Goal: Book appointment/travel/reservation

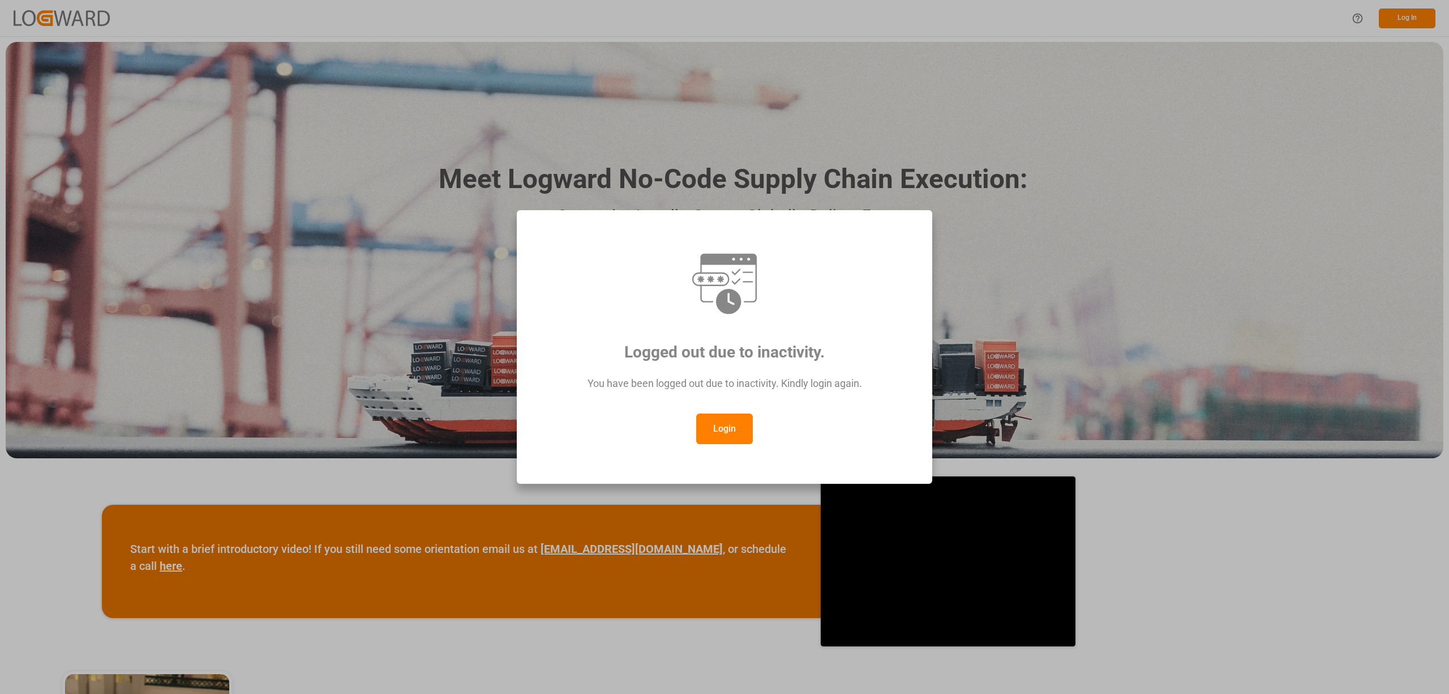
click at [744, 434] on button "Login" at bounding box center [724, 428] width 57 height 31
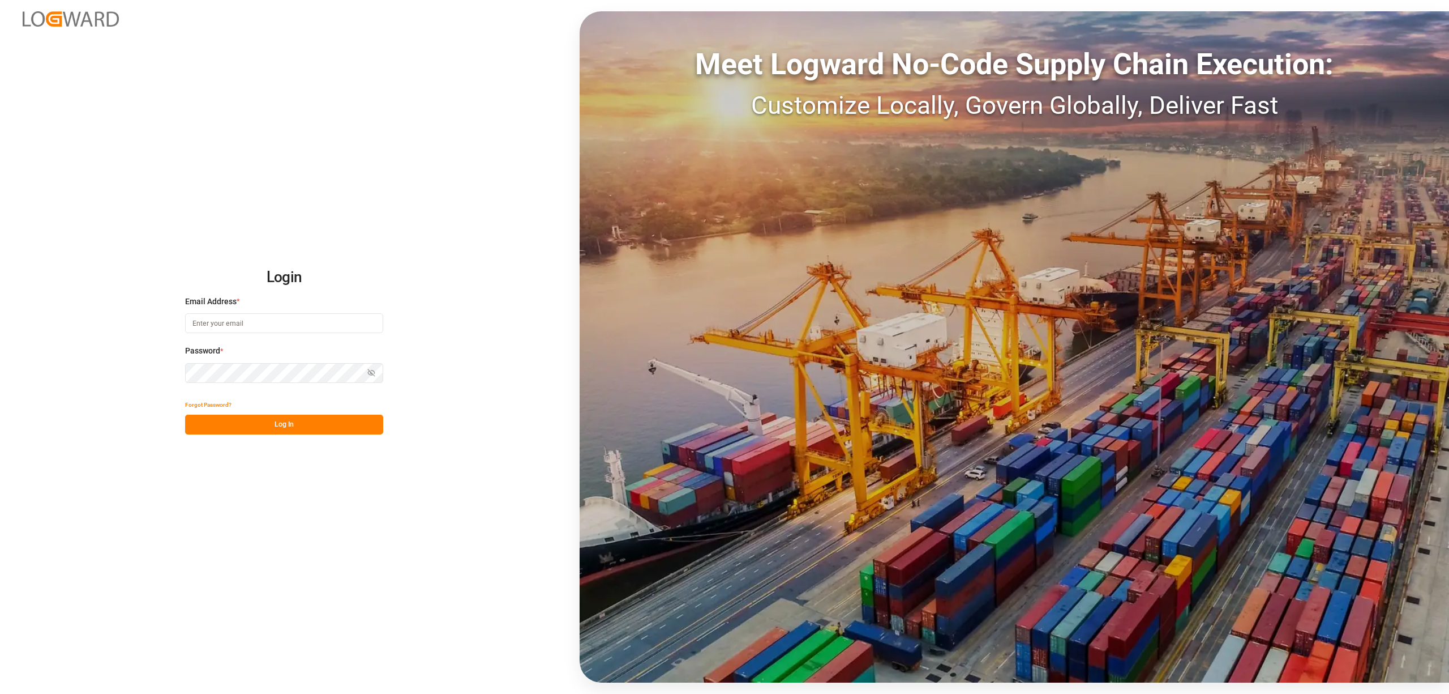
type input "[EMAIL_ADDRESS][DOMAIN_NAME]"
click at [308, 422] on button "Log In" at bounding box center [284, 424] width 198 height 20
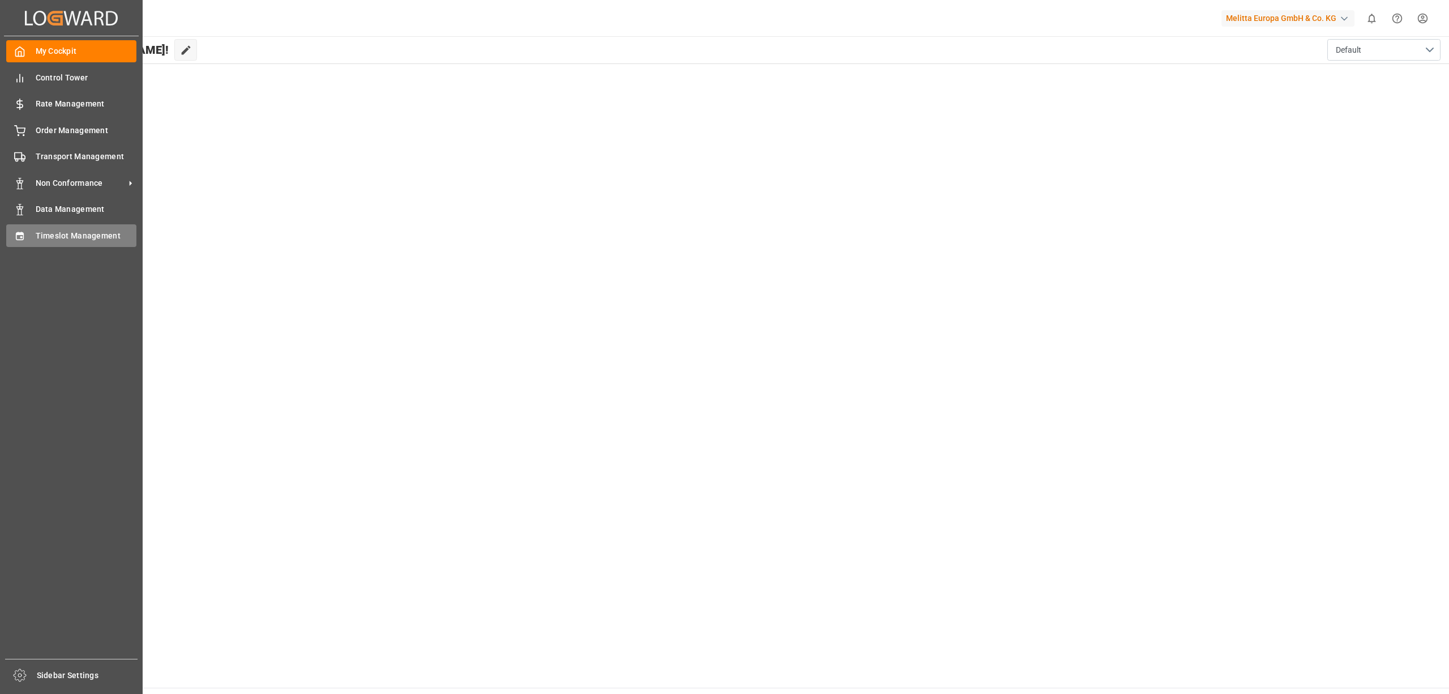
click at [31, 234] on div "Timeslot Management Timeslot Management" at bounding box center [71, 235] width 130 height 22
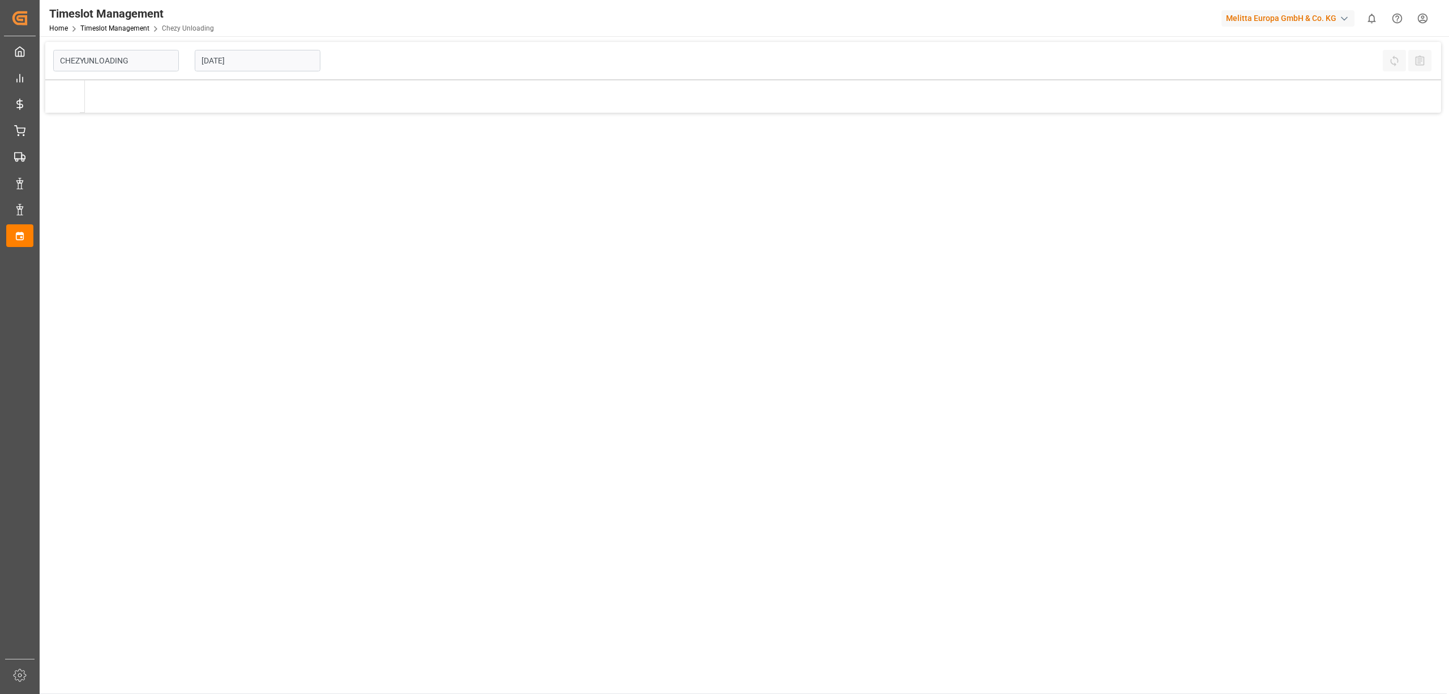
click at [255, 55] on input "[DATE]" at bounding box center [258, 61] width 126 height 22
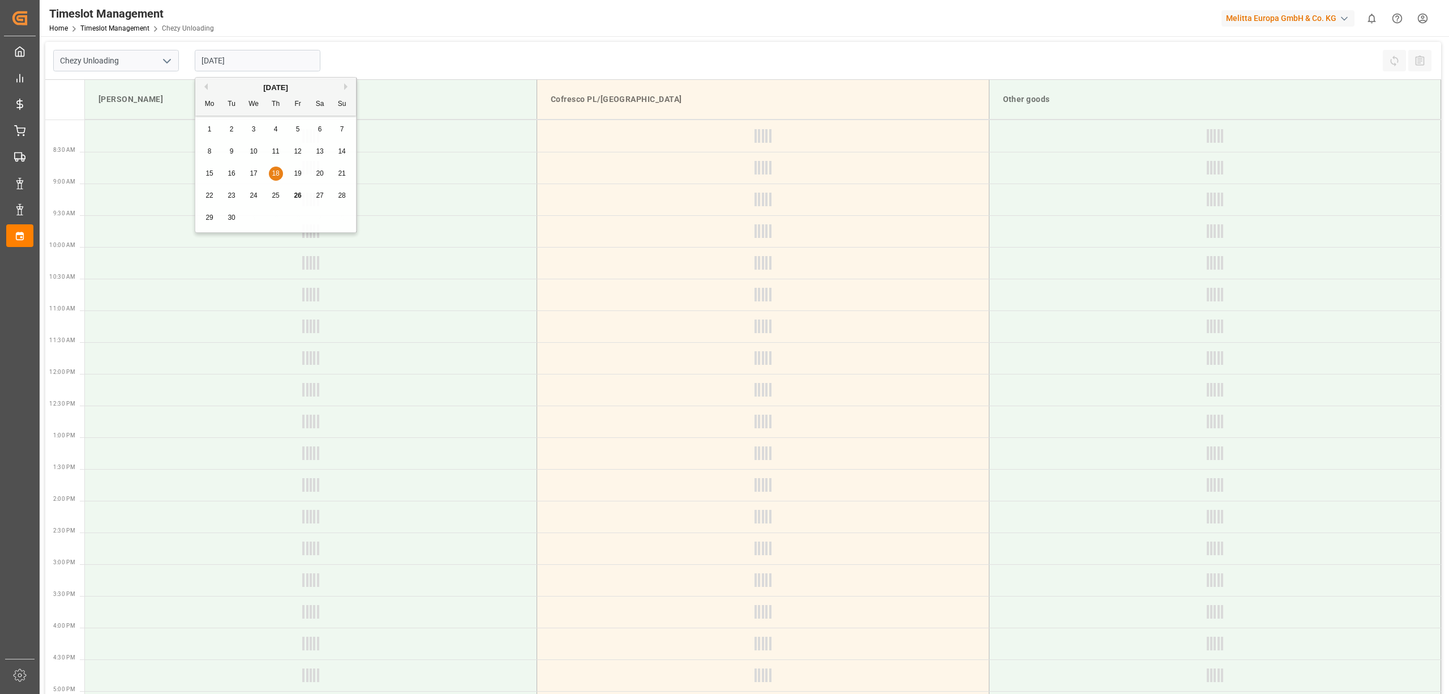
type input "Chezy Unloading"
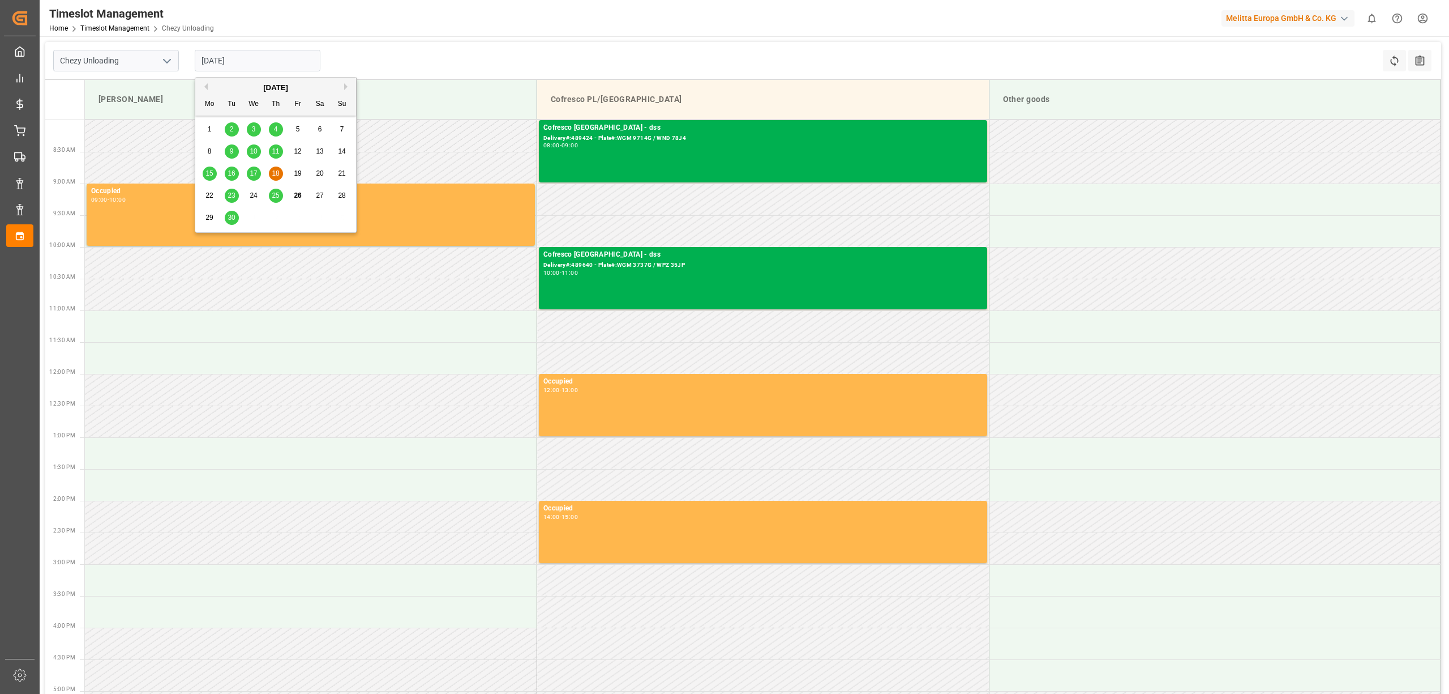
click at [348, 86] on button "Next Month" at bounding box center [347, 86] width 7 height 7
click at [280, 126] on div "2" at bounding box center [276, 130] width 14 height 14
type input "[DATE]"
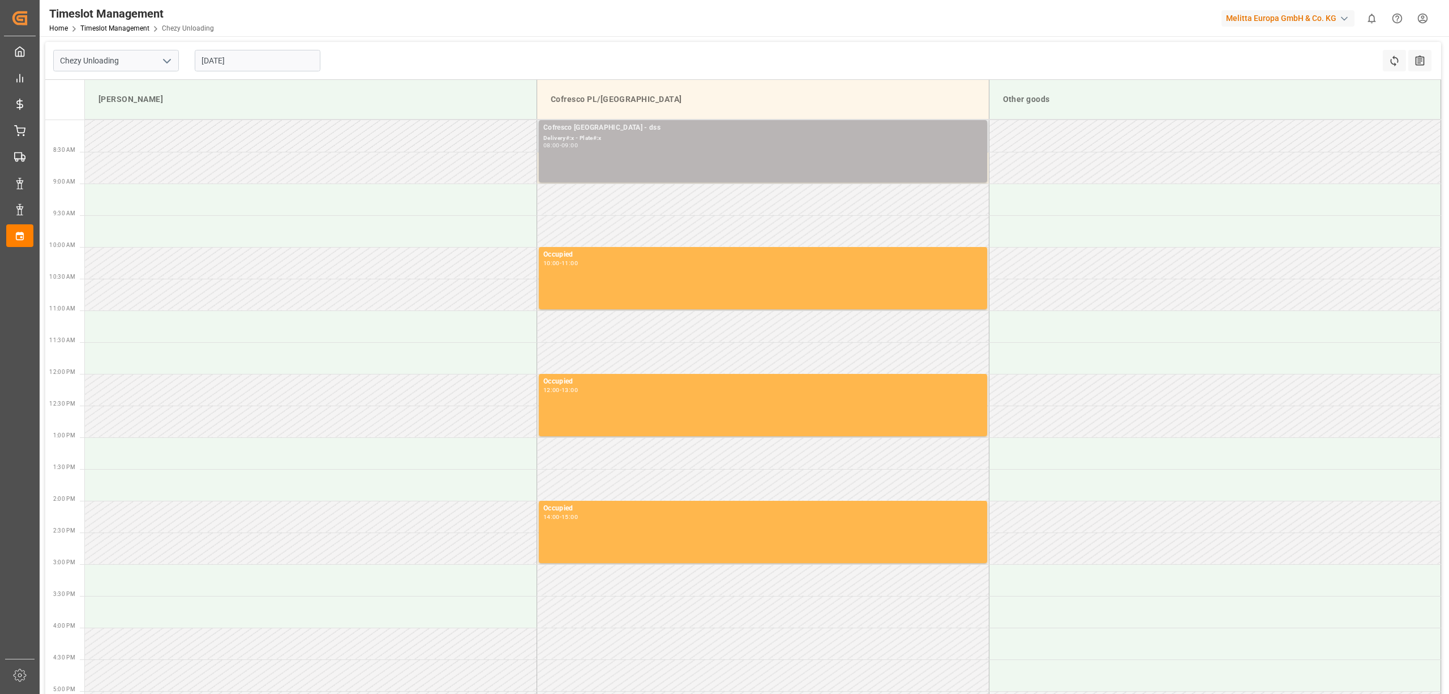
click at [638, 143] on div "08:00 - 09:00" at bounding box center [763, 146] width 439 height 6
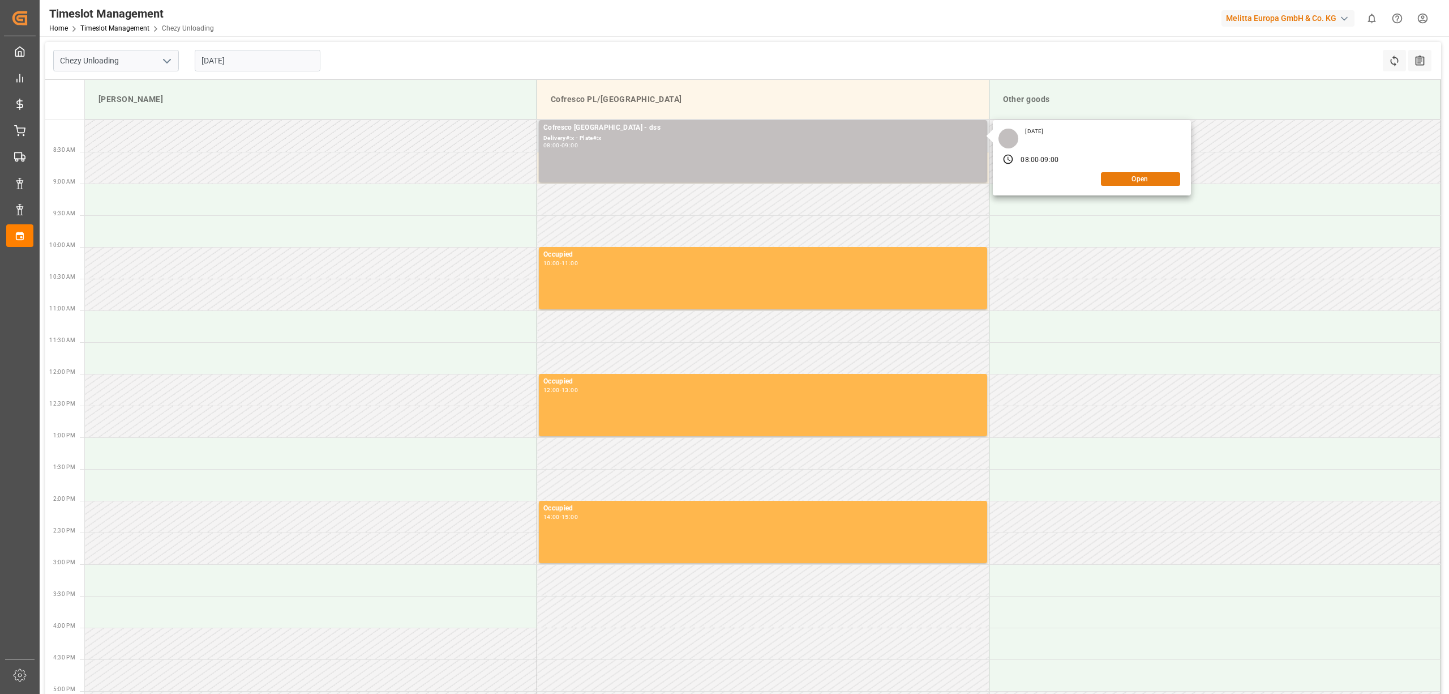
click at [1133, 178] on button "Open" at bounding box center [1140, 179] width 79 height 14
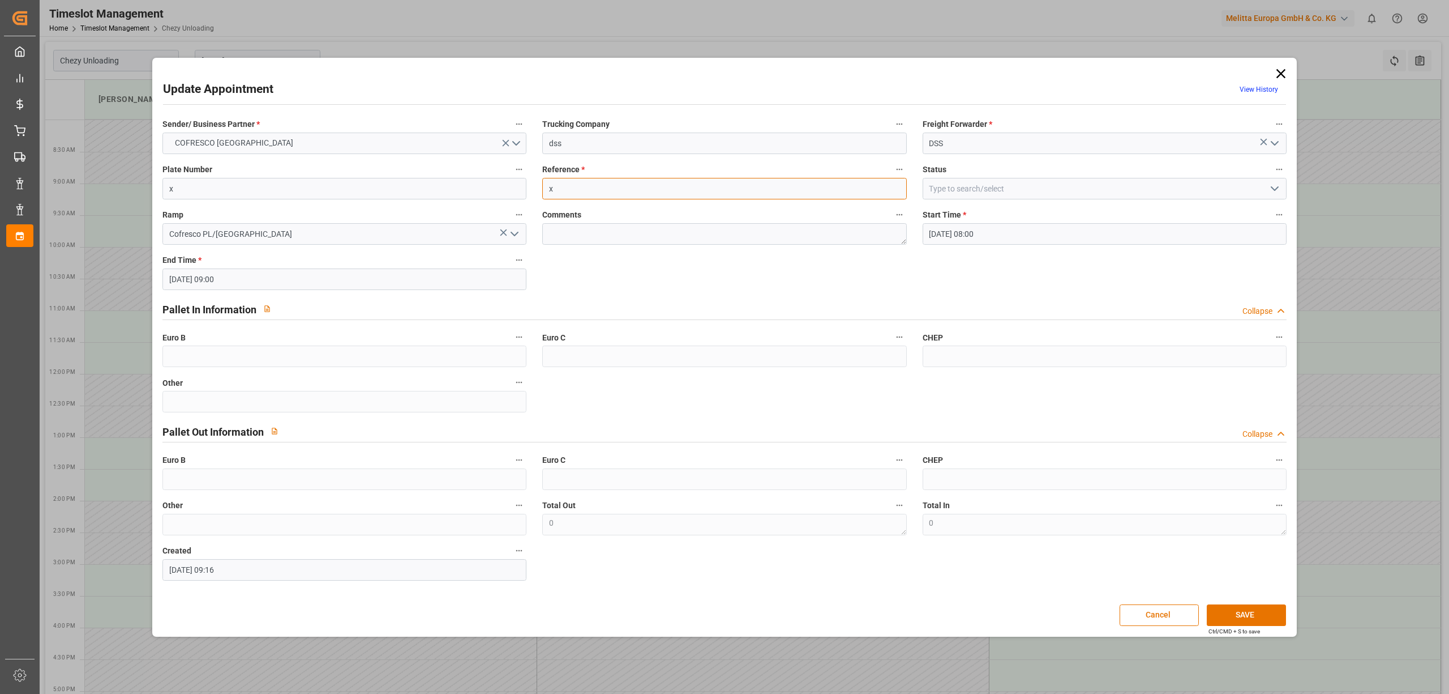
click at [580, 184] on input "x" at bounding box center [724, 189] width 364 height 22
paste input "489883"
type input "489883"
click at [250, 182] on input "x" at bounding box center [344, 189] width 364 height 22
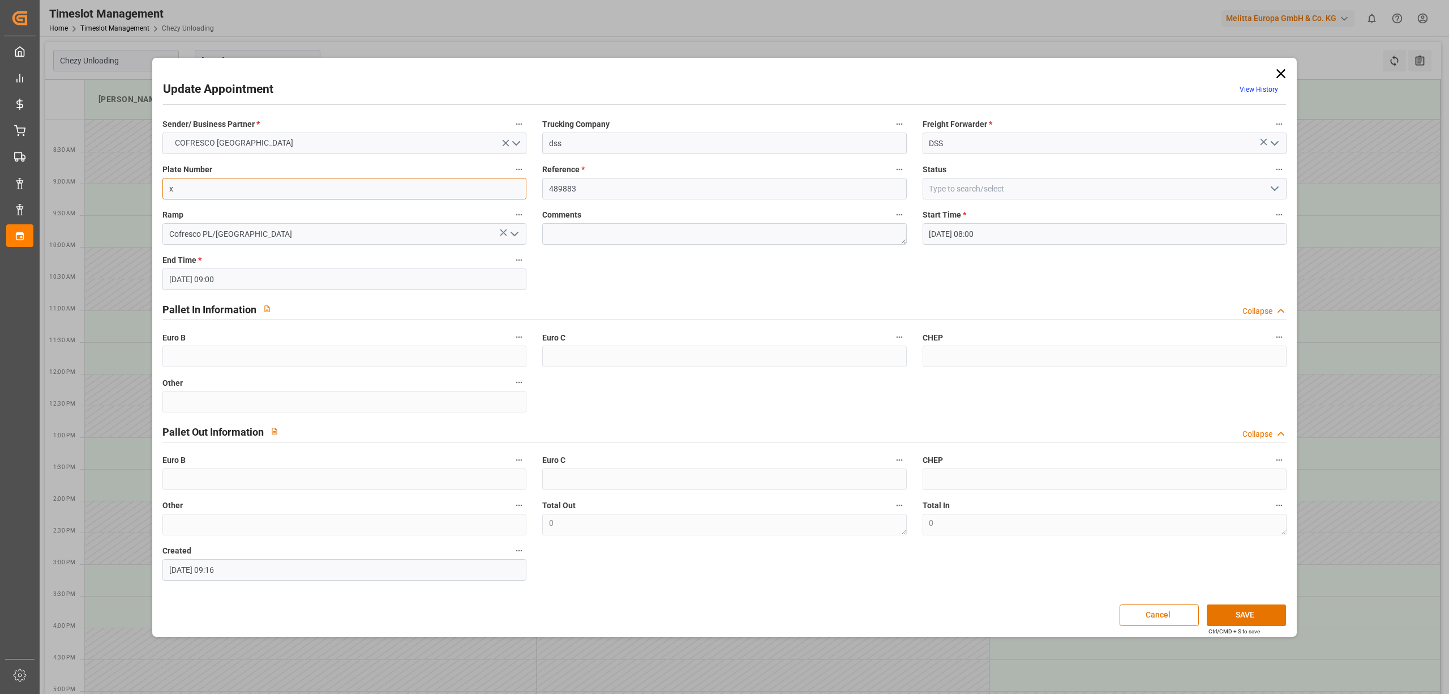
click at [250, 182] on input "x" at bounding box center [344, 189] width 364 height 22
paste input "CBR CY85/CBR 12W6"
type input "CBR CY85/CBR 12W6"
click at [1248, 610] on button "SAVE" at bounding box center [1246, 615] width 79 height 22
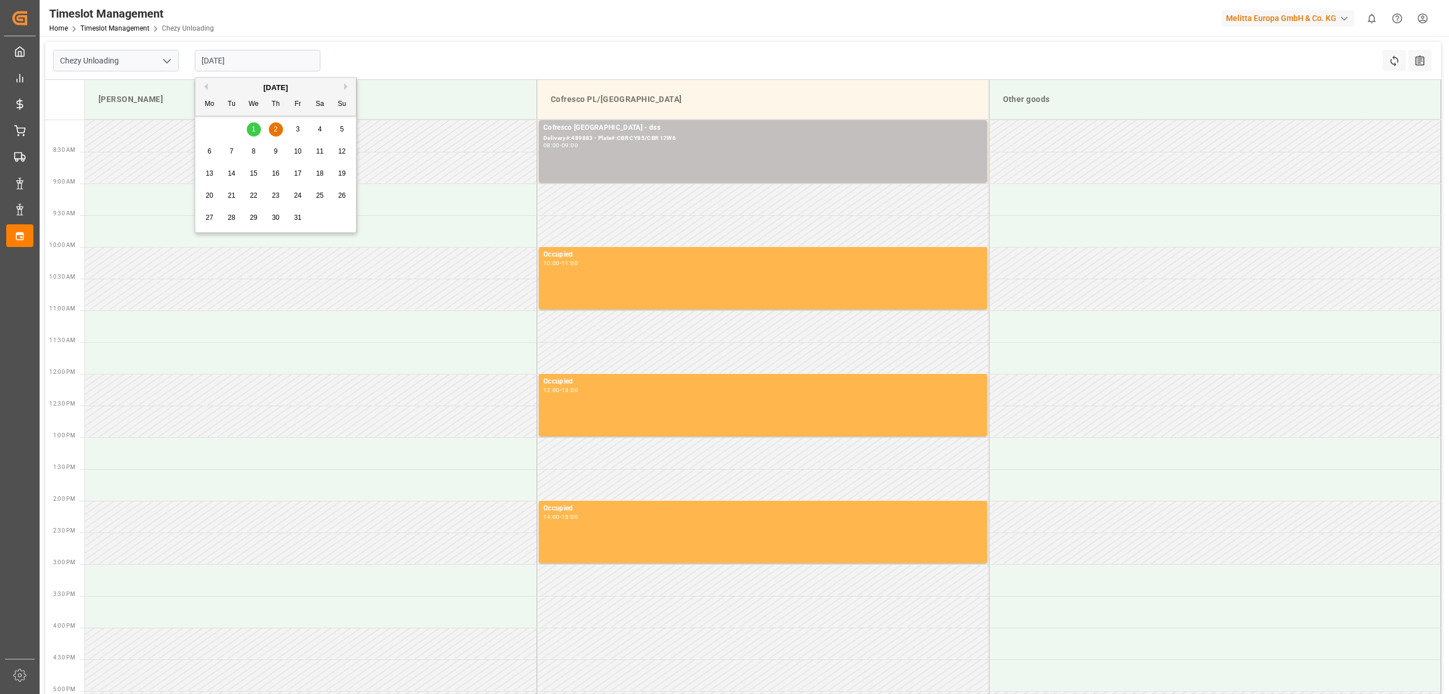
click at [238, 59] on input "[DATE]" at bounding box center [258, 61] width 126 height 22
click at [254, 128] on span "1" at bounding box center [254, 129] width 4 height 8
type input "[DATE]"
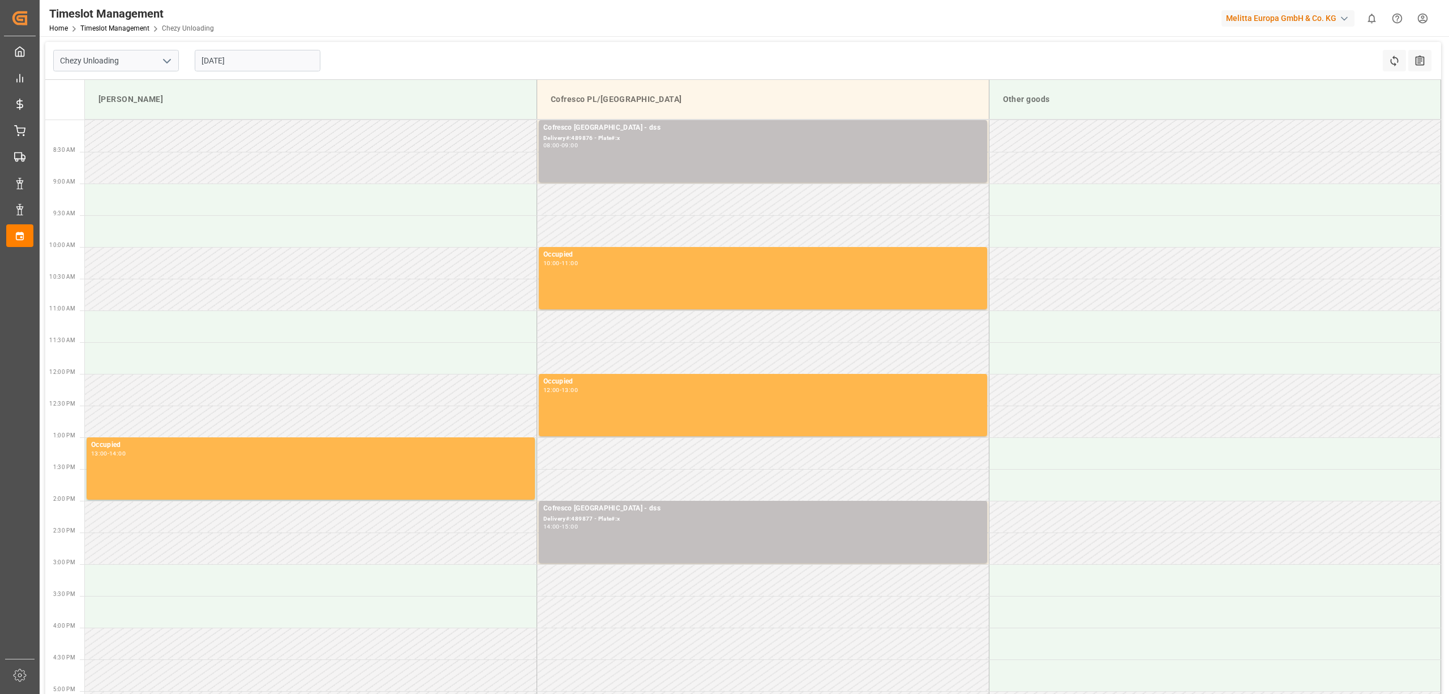
click at [536, 28] on div "Timeslot Management Home Timeslot Management Chezy Unloading Melitta Europa Gmb…" at bounding box center [741, 18] width 1418 height 36
click at [512, 29] on div "Timeslot Management Home Timeslot Management Chezy Unloading Melitta Europa Gmb…" at bounding box center [741, 18] width 1418 height 36
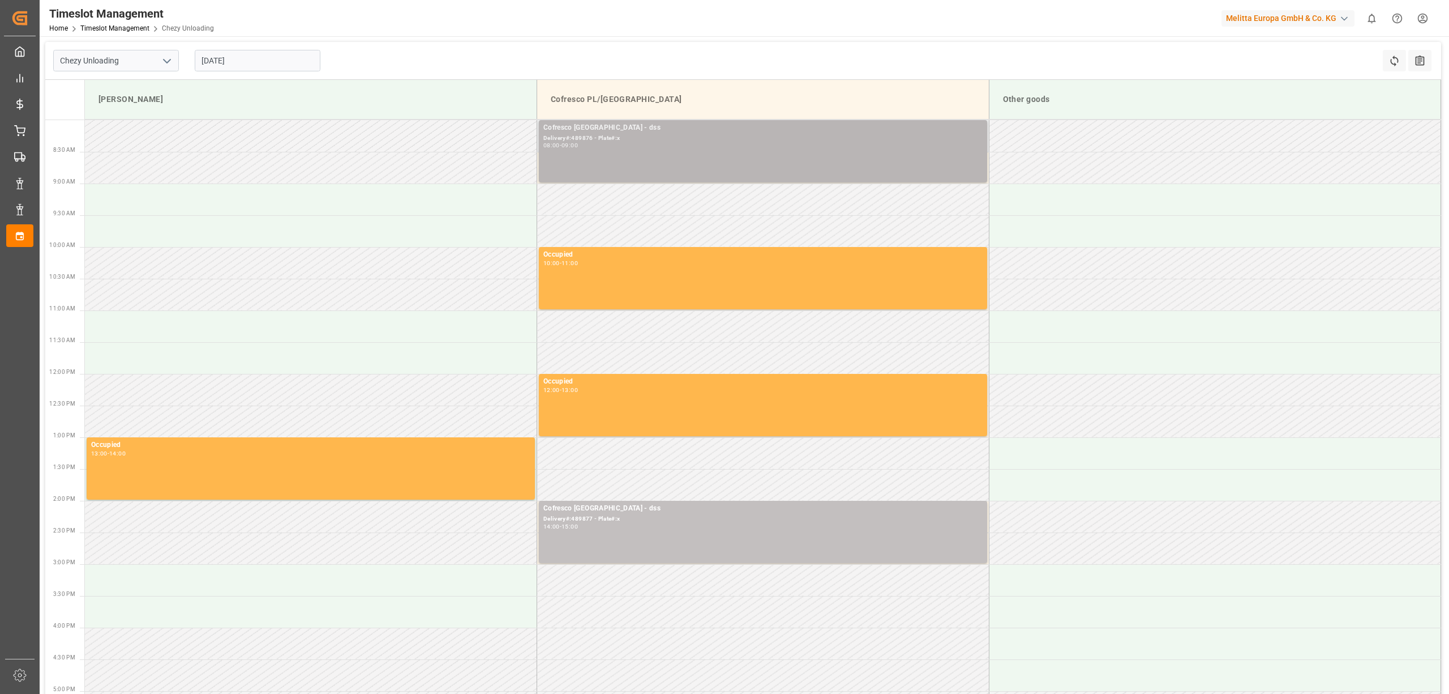
click at [671, 129] on div "Cofresco [GEOGRAPHIC_DATA] - dss" at bounding box center [763, 127] width 439 height 11
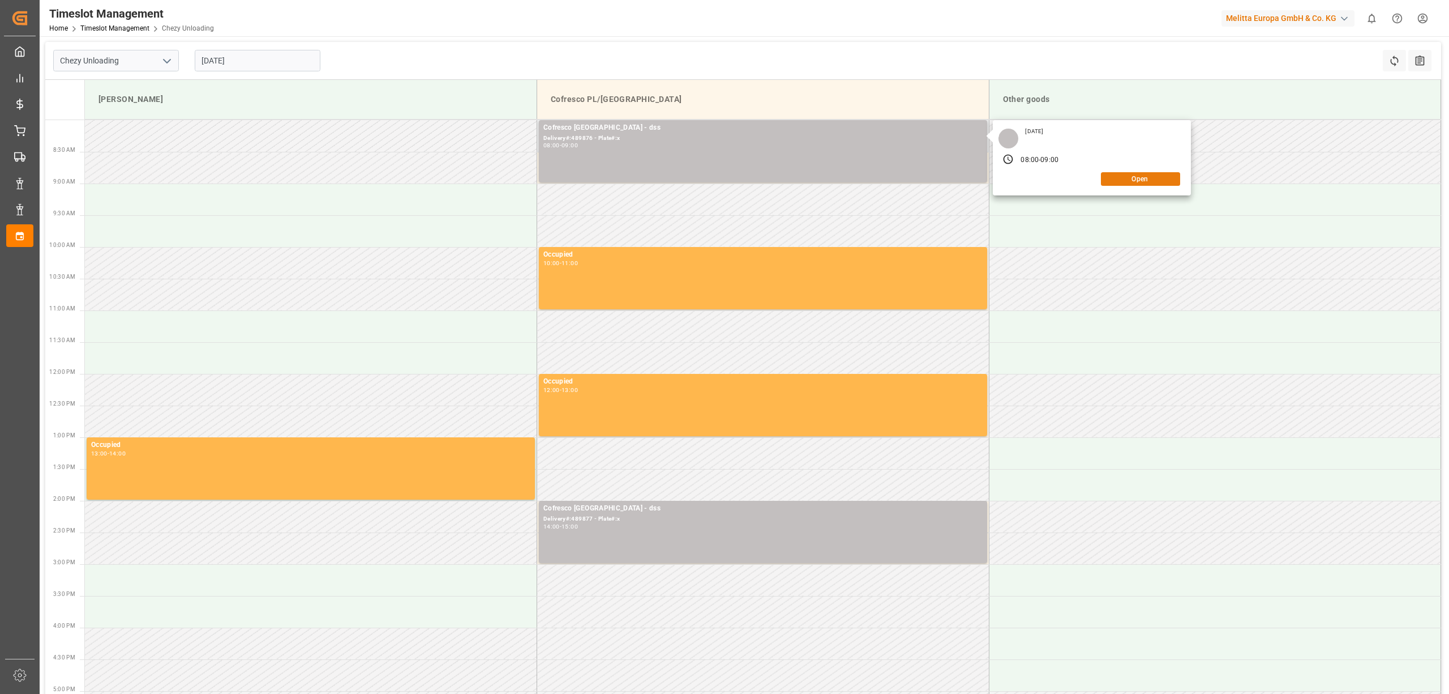
click at [1131, 175] on button "Open" at bounding box center [1140, 179] width 79 height 14
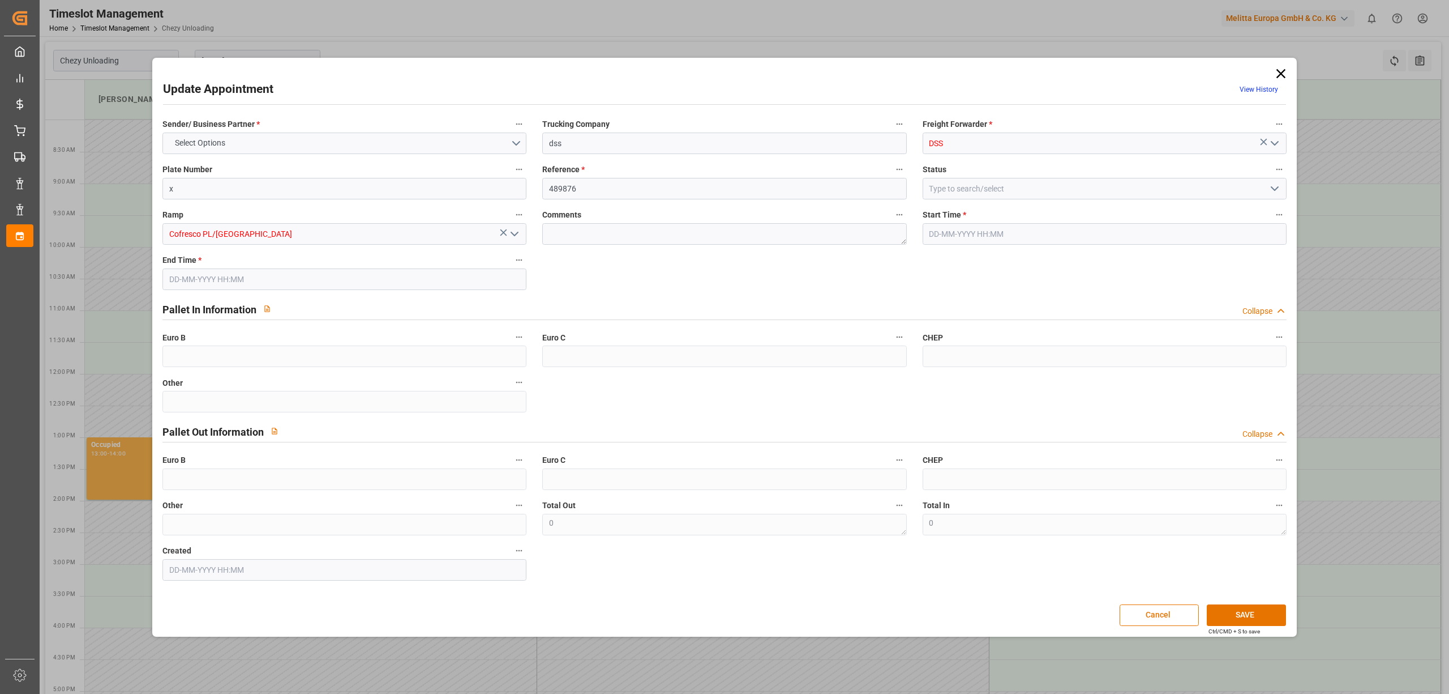
type input "[DATE] 08:00"
type input "[DATE] 09:00"
type input "[DATE] 09:16"
click at [383, 189] on input "x" at bounding box center [344, 189] width 364 height 22
click at [383, 190] on input "x" at bounding box center [344, 189] width 364 height 22
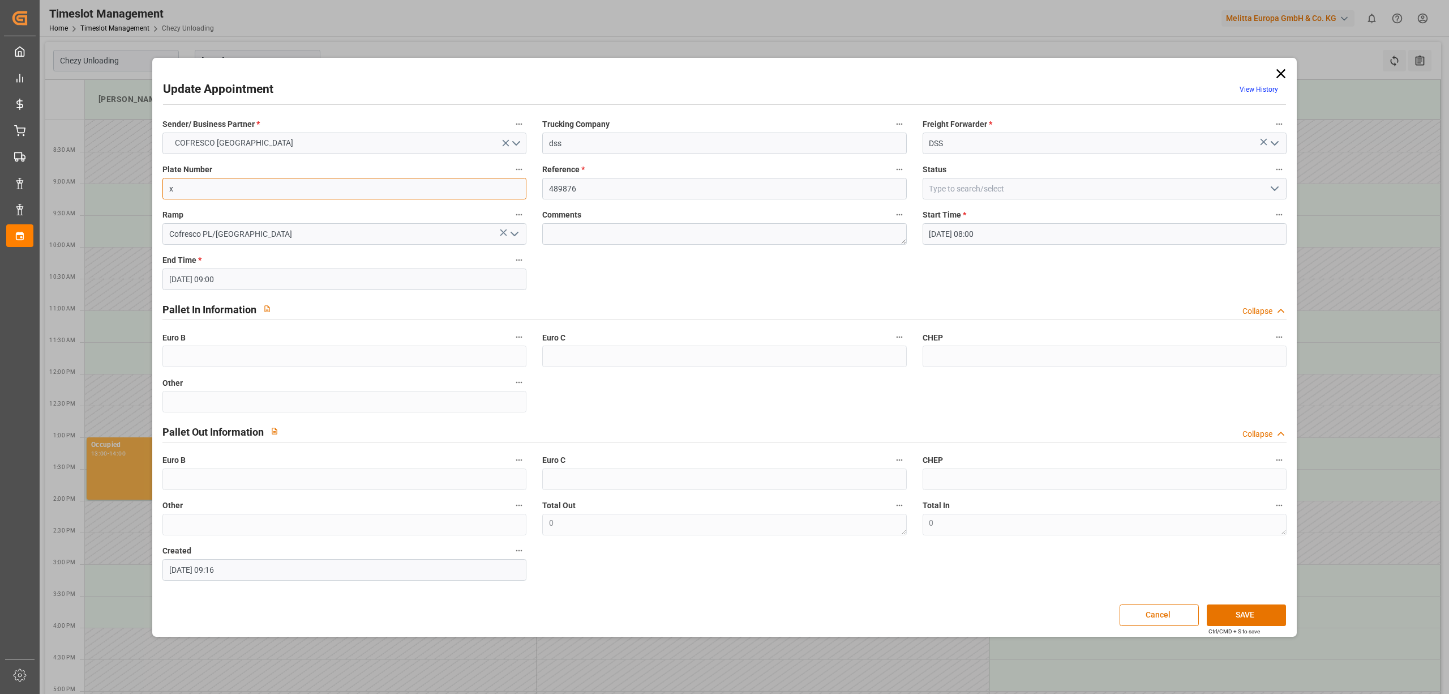
paste input "WGM 0016J / WPZ 71UC"
type input "WGM 0016J / WPZ 71UC"
click at [1224, 610] on button "SAVE" at bounding box center [1246, 615] width 79 height 22
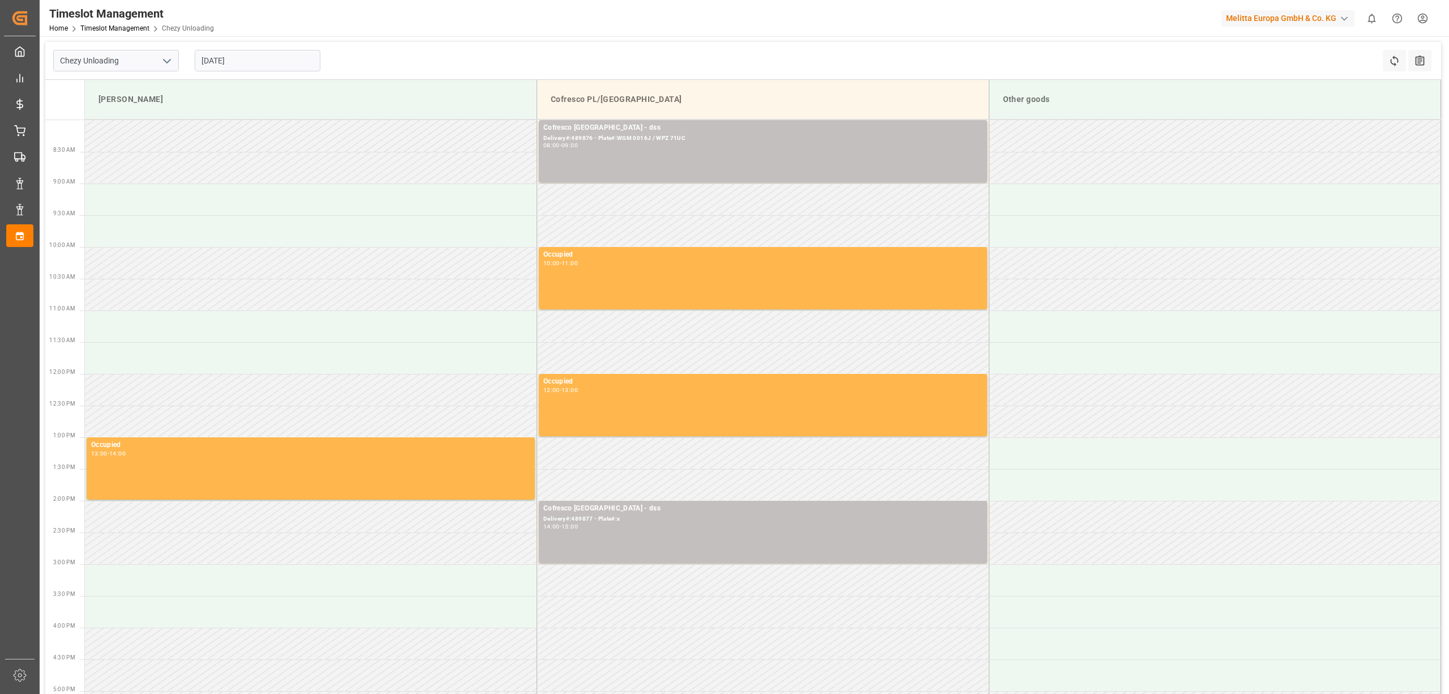
click at [240, 59] on input "[DATE]" at bounding box center [258, 61] width 126 height 22
click at [267, 128] on div "29 30 1 2 3 4 5" at bounding box center [276, 129] width 155 height 22
click at [272, 129] on div "2" at bounding box center [276, 130] width 14 height 14
type input "[DATE]"
